Goal: Task Accomplishment & Management: Use online tool/utility

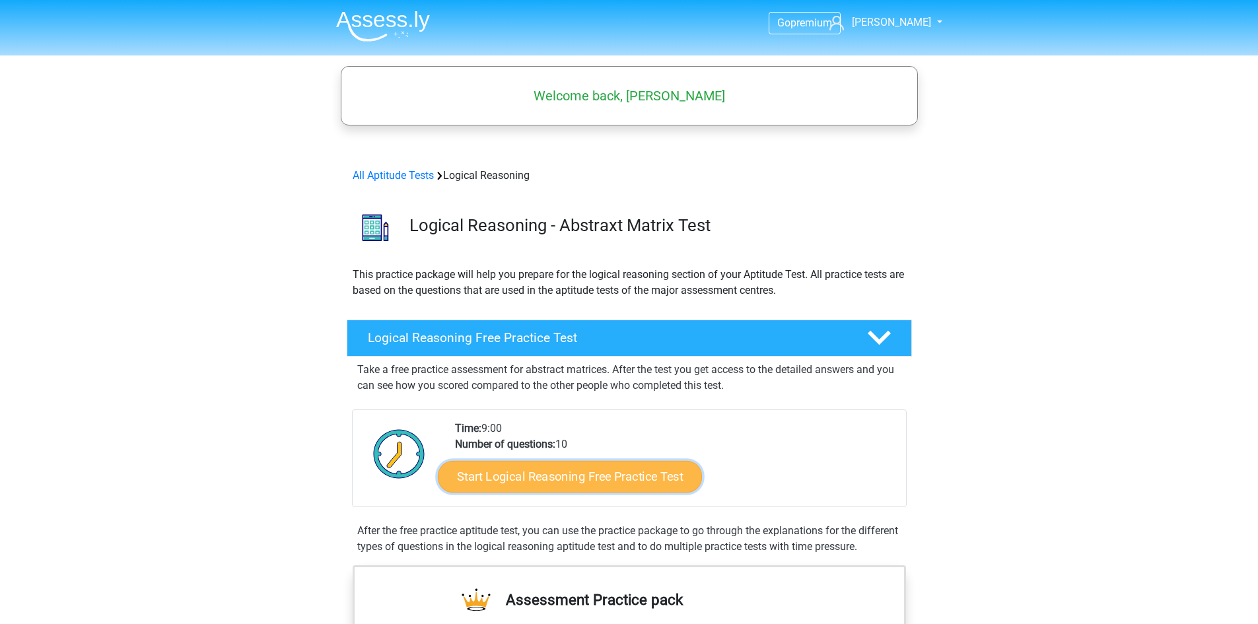
click at [610, 490] on link "Start Logical Reasoning Free Practice Test" at bounding box center [570, 476] width 264 height 32
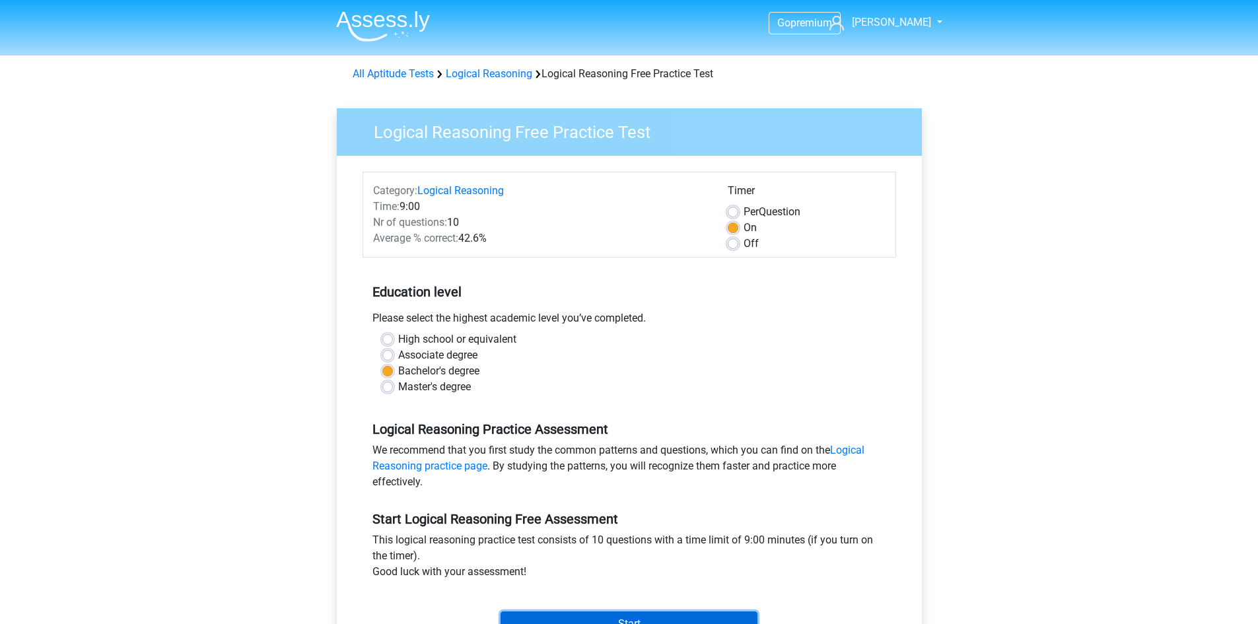
click at [639, 617] on input "Start" at bounding box center [629, 624] width 257 height 25
